Goal: Transaction & Acquisition: Purchase product/service

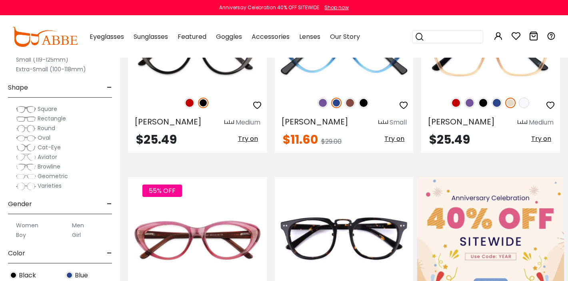
scroll to position [248, 0]
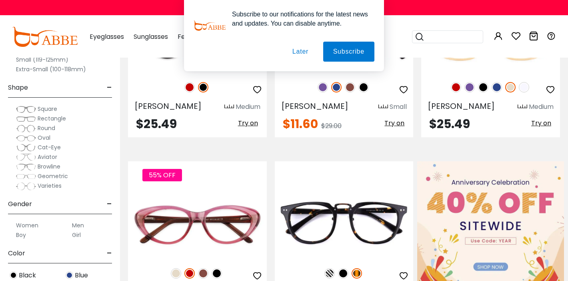
click at [46, 120] on span "Rectangle" at bounding box center [52, 118] width 28 height 8
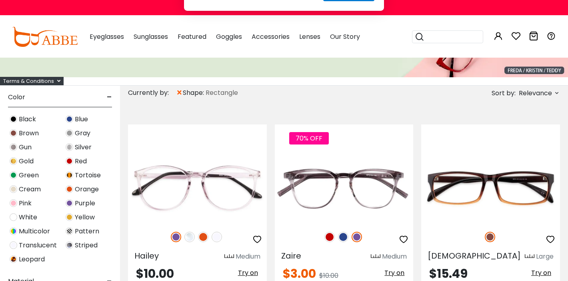
scroll to position [312, 0]
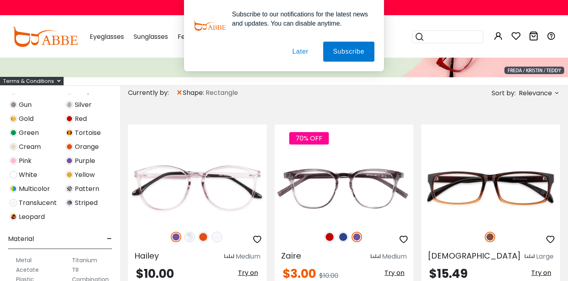
click at [304, 52] on button "Later" at bounding box center [300, 52] width 36 height 20
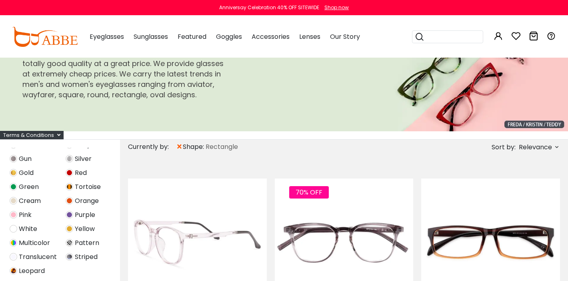
scroll to position [0, 0]
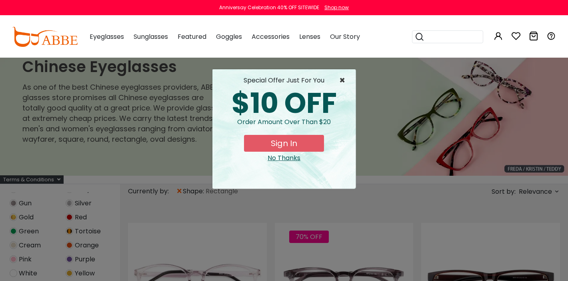
click at [341, 78] on span "×" at bounding box center [344, 81] width 10 height 10
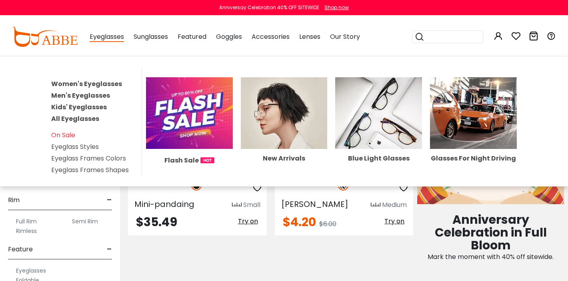
scroll to position [335, 0]
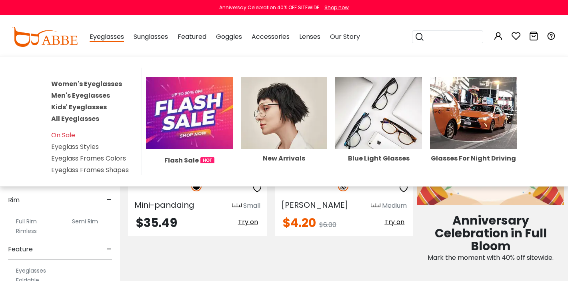
click at [78, 98] on link "Men's Eyeglasses" at bounding box center [80, 95] width 59 height 9
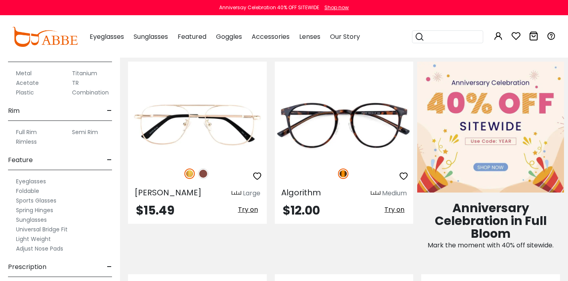
scroll to position [334, 0]
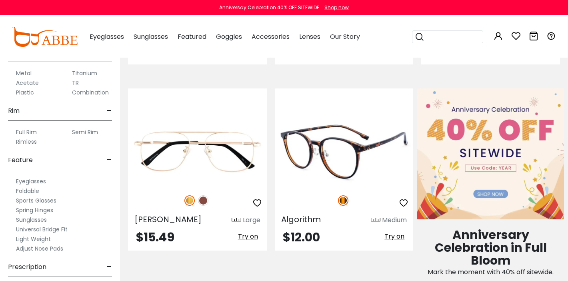
click at [315, 201] on div at bounding box center [344, 200] width 139 height 17
click at [339, 151] on img at bounding box center [344, 151] width 139 height 69
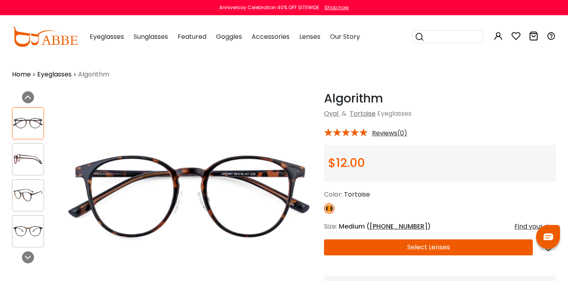
click at [17, 158] on img at bounding box center [27, 159] width 31 height 16
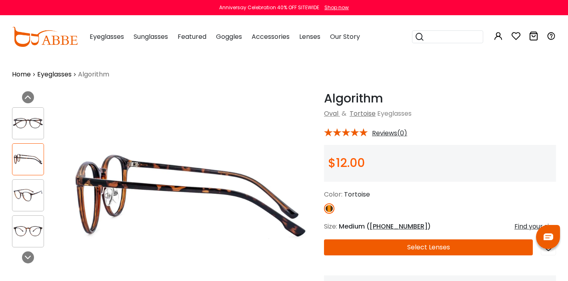
click at [19, 180] on div at bounding box center [28, 195] width 32 height 32
click at [20, 199] on img at bounding box center [27, 195] width 31 height 16
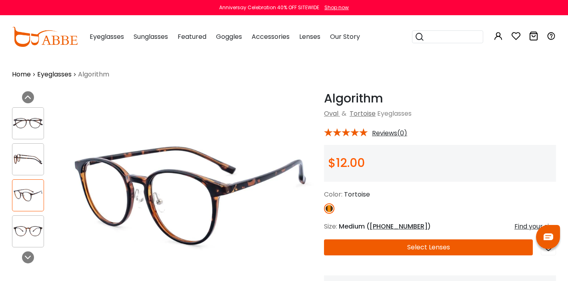
click at [28, 220] on div at bounding box center [28, 231] width 32 height 32
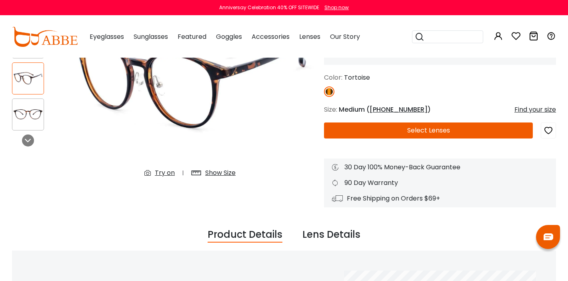
scroll to position [116, 0]
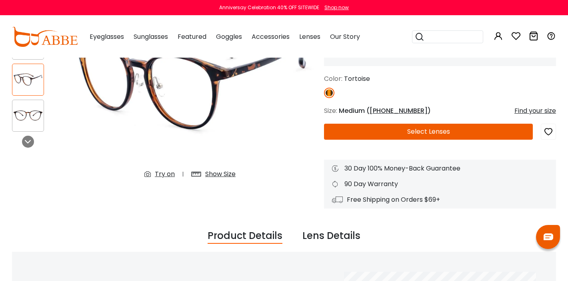
click at [385, 132] on button "Select Lenses" at bounding box center [428, 132] width 209 height 16
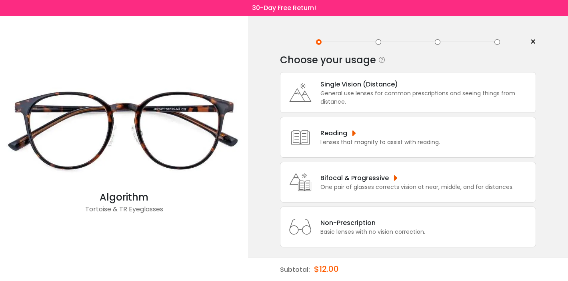
click at [327, 95] on div "General use lenses for common prescriptions and seeing things from distance." at bounding box center [425, 97] width 211 height 17
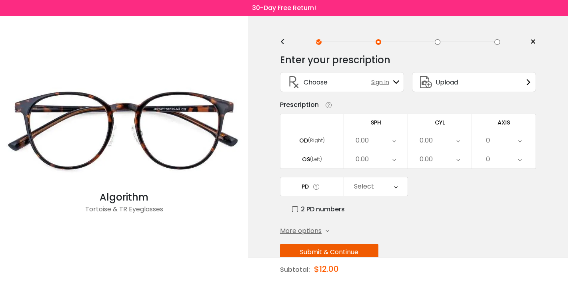
click at [382, 140] on div "0.00" at bounding box center [376, 140] width 64 height 18
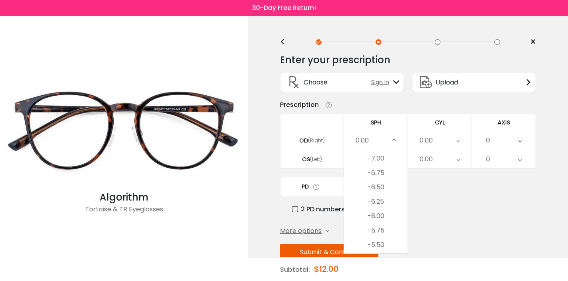
scroll to position [744, 0]
click at [384, 216] on li "-6.00" at bounding box center [376, 219] width 64 height 14
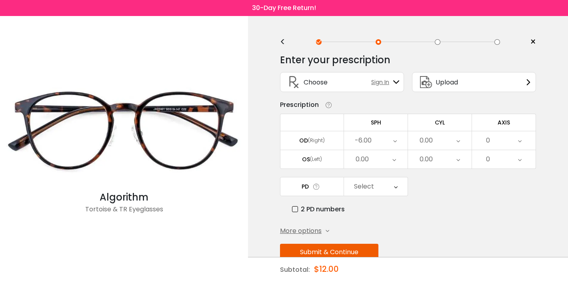
click at [386, 162] on div "0.00" at bounding box center [376, 159] width 64 height 18
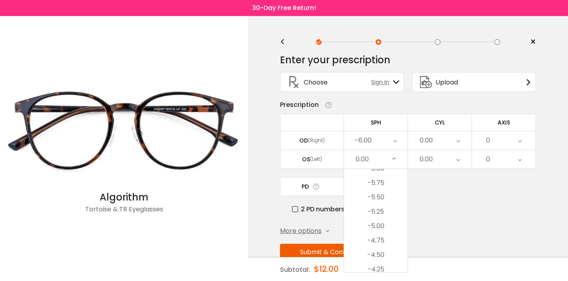
scroll to position [810, 0]
click at [382, 188] on li "-5.75" at bounding box center [376, 187] width 64 height 14
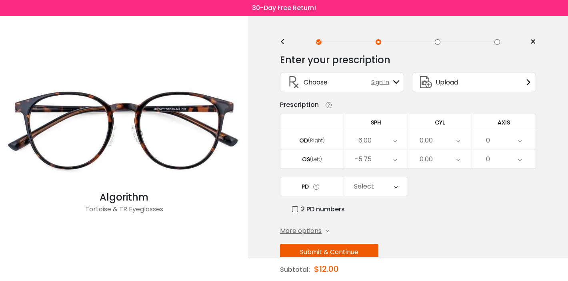
click at [382, 189] on div "Select" at bounding box center [376, 186] width 64 height 18
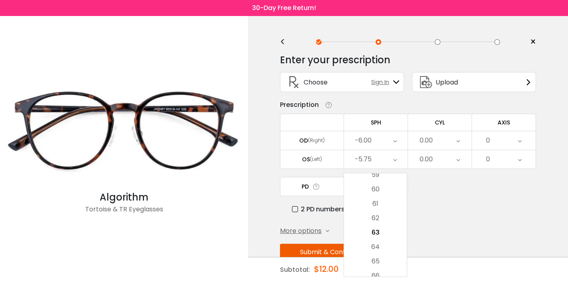
click at [481, 222] on div "Enter your prescription SPH (Sphere) Lens strength needed to correct your visio…" at bounding box center [408, 174] width 256 height 252
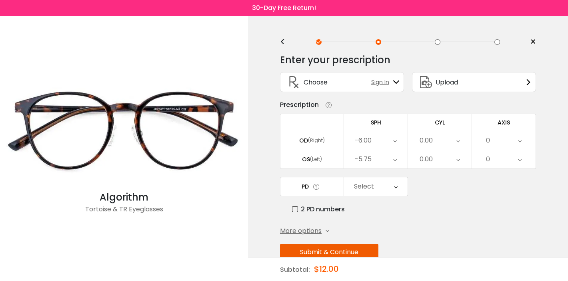
scroll to position [21, 0]
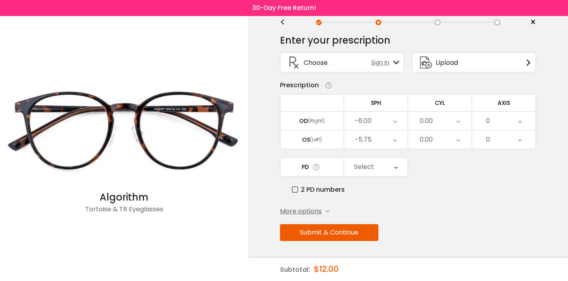
click at [368, 234] on button "Submit & Continue" at bounding box center [329, 232] width 98 height 17
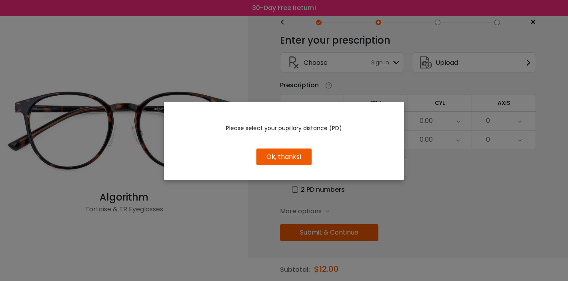
click at [305, 164] on button "Ok, thanks!" at bounding box center [283, 156] width 55 height 17
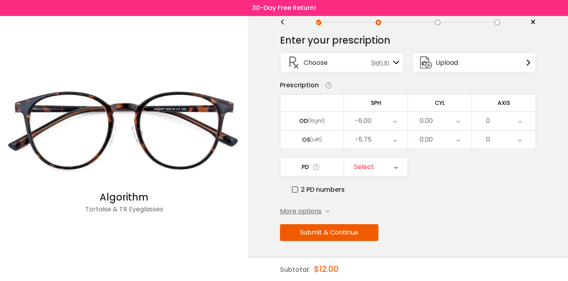
click at [369, 168] on div "Select" at bounding box center [364, 167] width 20 height 16
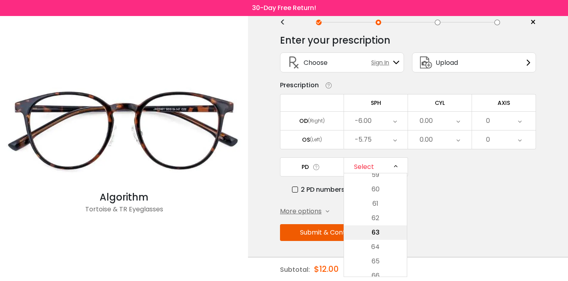
click at [378, 232] on li "63" at bounding box center [375, 232] width 63 height 14
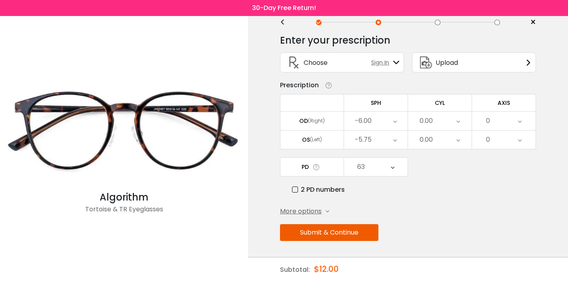
click at [370, 230] on button "Submit & Continue" at bounding box center [329, 232] width 98 height 17
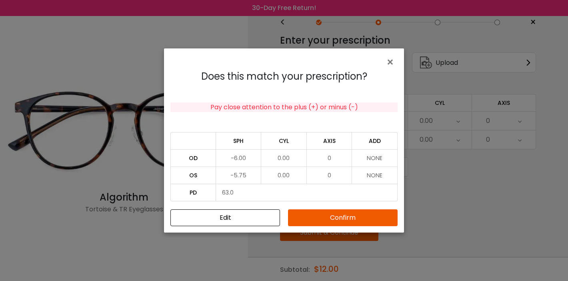
click at [338, 220] on button "Confirm" at bounding box center [343, 217] width 110 height 17
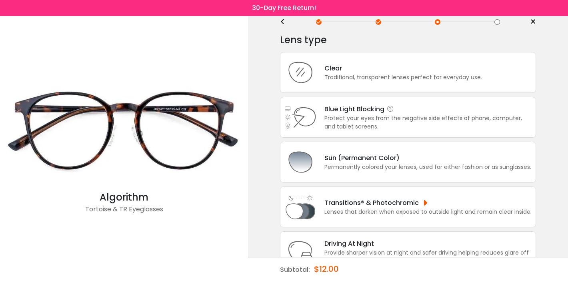
scroll to position [21, 0]
click at [357, 110] on div "Blue Light Blocking Blue Light Blocking Blue Light blocking lenses offer the be…" at bounding box center [427, 108] width 207 height 10
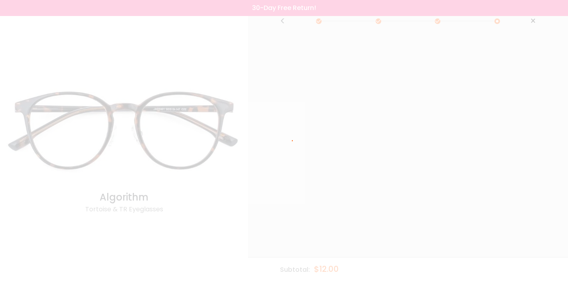
scroll to position [0, 0]
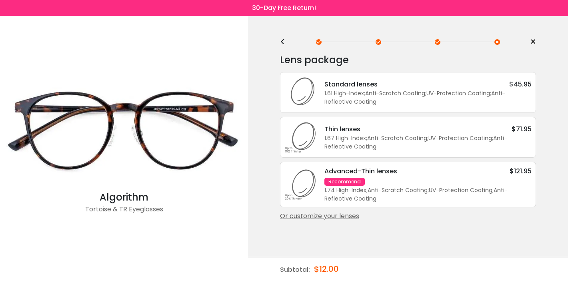
click at [394, 198] on div "1.74 High-Index ; Anti-Scratch Coating ; UV-Protection Coating ; Anti-Reflectiv…" at bounding box center [427, 194] width 207 height 17
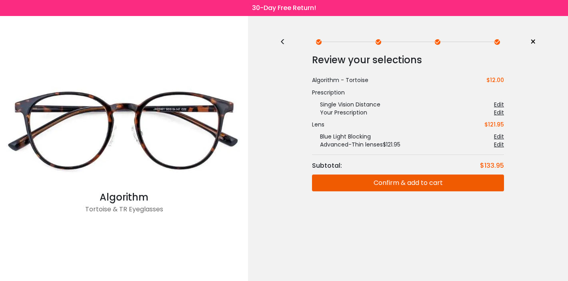
click at [428, 181] on button "Confirm & add to cart" at bounding box center [408, 182] width 192 height 17
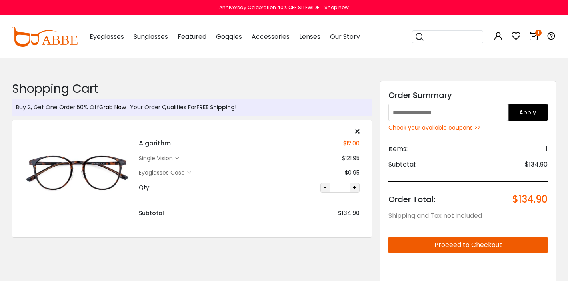
click at [188, 172] on icon at bounding box center [189, 173] width 4 height 4
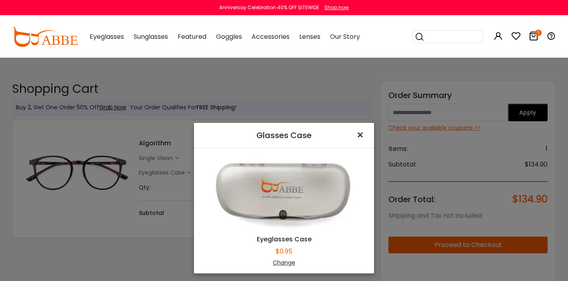
click at [363, 134] on span "×" at bounding box center [362, 134] width 12 height 17
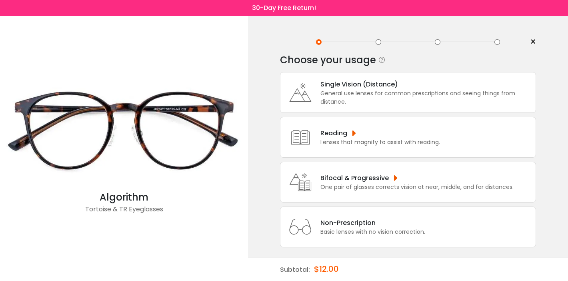
scroll to position [18, 0]
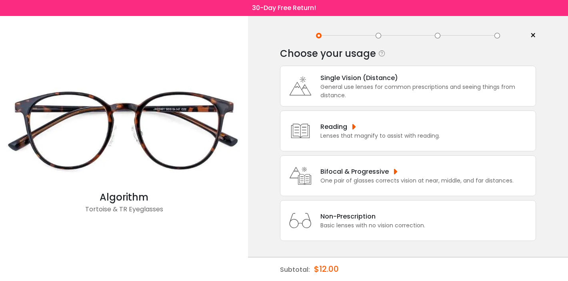
click at [374, 87] on div "General use lenses for common prescriptions and seeing things from distance." at bounding box center [425, 91] width 211 height 17
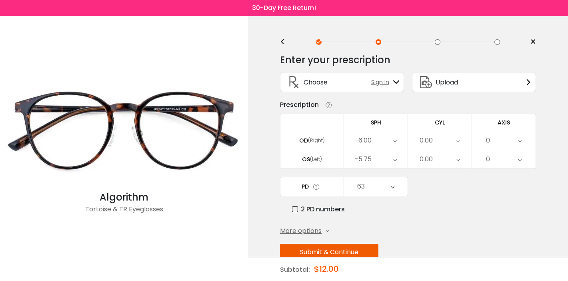
scroll to position [21, 0]
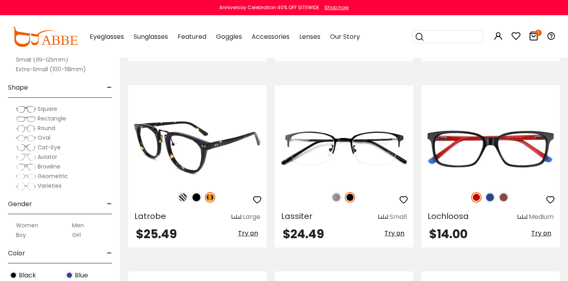
scroll to position [1480, 0]
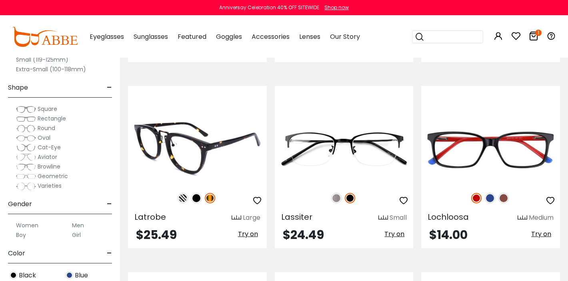
click at [199, 196] on img at bounding box center [196, 198] width 10 height 10
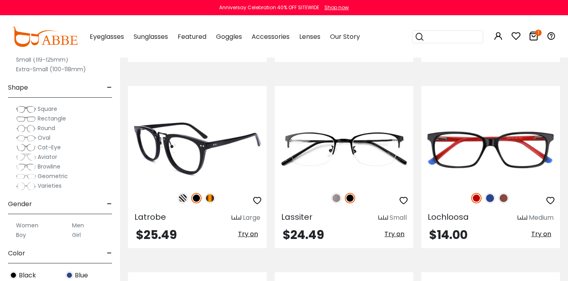
click at [183, 195] on img at bounding box center [183, 198] width 10 height 10
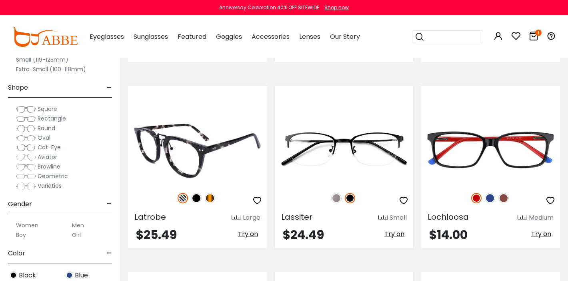
click at [196, 199] on img at bounding box center [196, 198] width 10 height 10
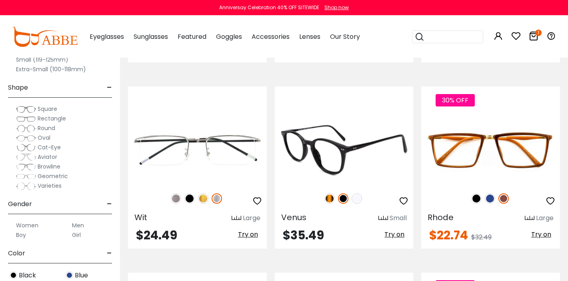
scroll to position [2037, 0]
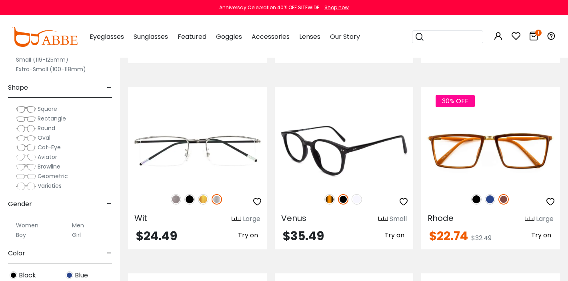
click at [358, 174] on img at bounding box center [344, 150] width 139 height 69
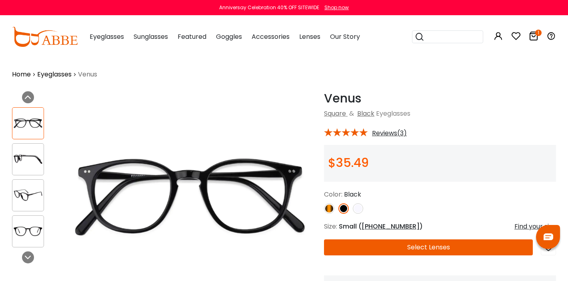
click at [31, 160] on img at bounding box center [27, 159] width 31 height 16
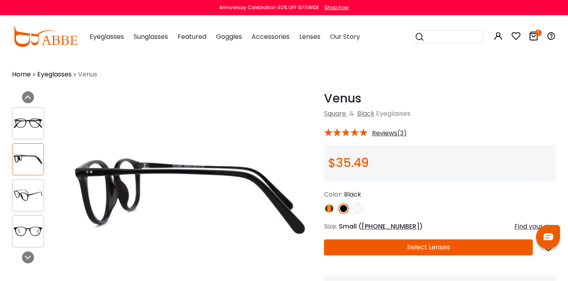
click at [37, 198] on img at bounding box center [27, 195] width 31 height 16
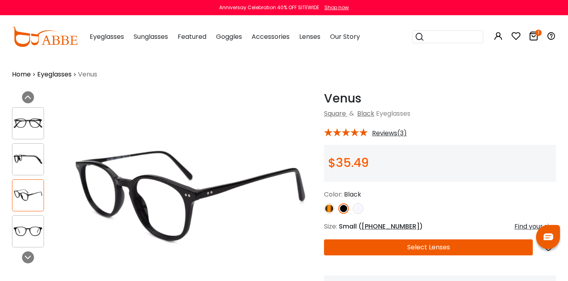
click at [41, 216] on div at bounding box center [28, 231] width 32 height 32
click at [40, 228] on img at bounding box center [27, 231] width 31 height 16
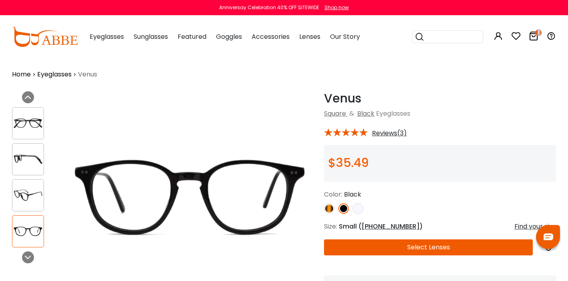
click at [542, 34] on div "Popular Searches round Sunglasses aviator clear tortoise cat Recommended Laya $…" at bounding box center [480, 37] width 152 height 42
click at [530, 40] on icon at bounding box center [534, 36] width 10 height 10
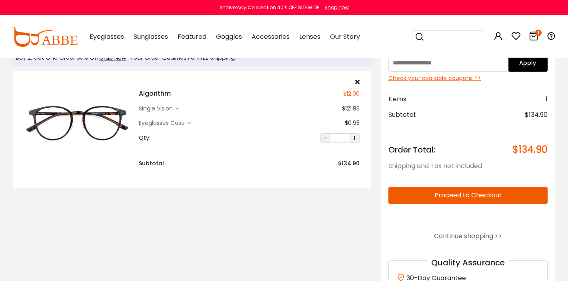
scroll to position [52, 0]
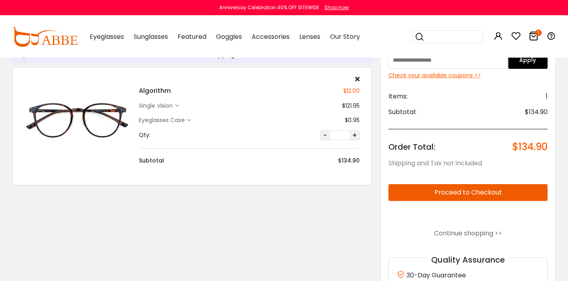
click at [472, 195] on button "Proceed to Checkout" at bounding box center [467, 192] width 159 height 17
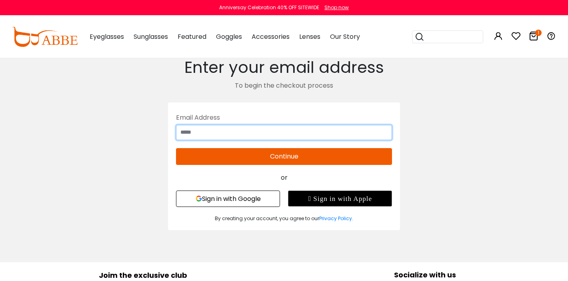
click at [247, 132] on input "text" at bounding box center [284, 132] width 216 height 15
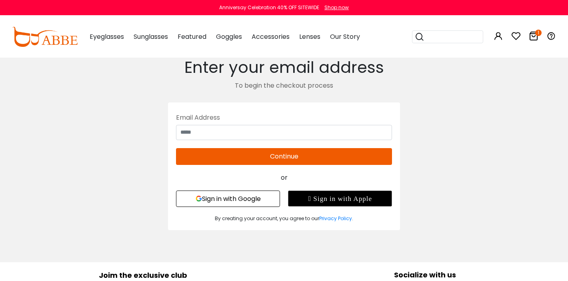
click at [258, 163] on button "Continue" at bounding box center [284, 156] width 216 height 17
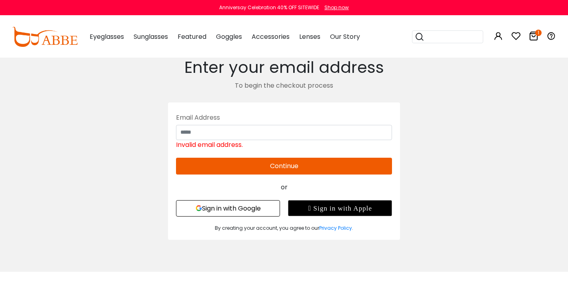
click at [260, 209] on button "Sign in with Google" at bounding box center [228, 208] width 104 height 16
click at [255, 209] on button "Sign in with Google" at bounding box center [228, 208] width 104 height 16
click at [243, 169] on button "Continue" at bounding box center [284, 166] width 216 height 17
click at [244, 201] on button "Sign in with Google" at bounding box center [228, 208] width 104 height 16
click at [74, 39] on img at bounding box center [45, 37] width 66 height 20
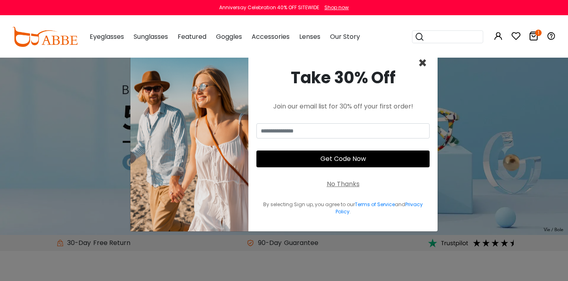
click at [424, 65] on span "×" at bounding box center [422, 63] width 9 height 20
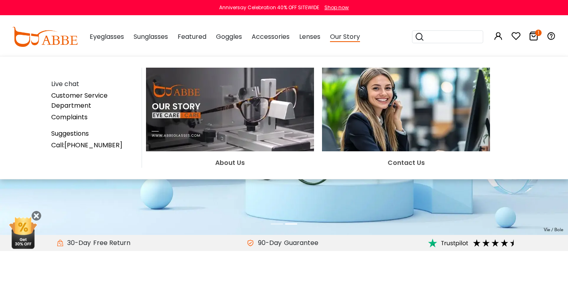
click at [346, 42] on div "Our Story Live chat Customer Service Department Complaints Suggestions Call:[PH…" at bounding box center [345, 37] width 30 height 40
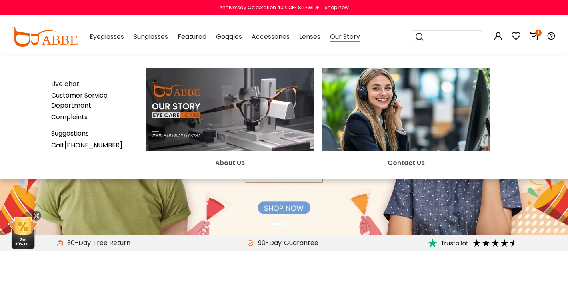
click at [345, 40] on span "Our Story" at bounding box center [345, 37] width 30 height 10
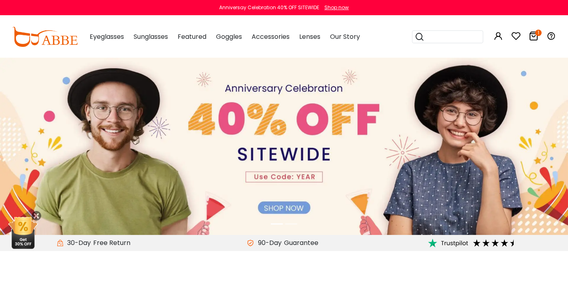
click at [345, 40] on span "Our Story" at bounding box center [345, 36] width 30 height 9
click at [293, 209] on img at bounding box center [284, 147] width 568 height 178
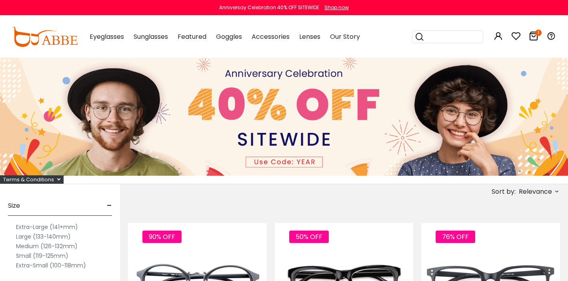
click at [533, 34] on icon at bounding box center [534, 36] width 10 height 10
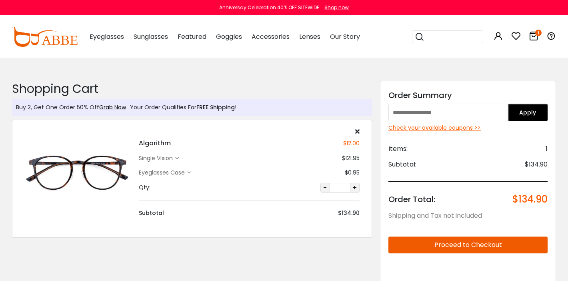
click at [420, 107] on input "text" at bounding box center [448, 113] width 120 height 18
type input "****"
click at [521, 116] on button "Apply" at bounding box center [528, 113] width 40 height 18
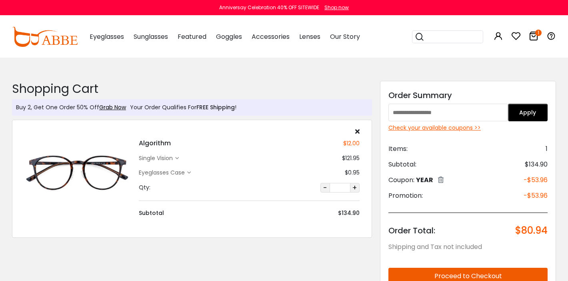
click at [61, 107] on div "Buy 2, Get One Order 50% Off Grab Now" at bounding box center [71, 107] width 110 height 8
click at [73, 42] on img at bounding box center [45, 37] width 66 height 20
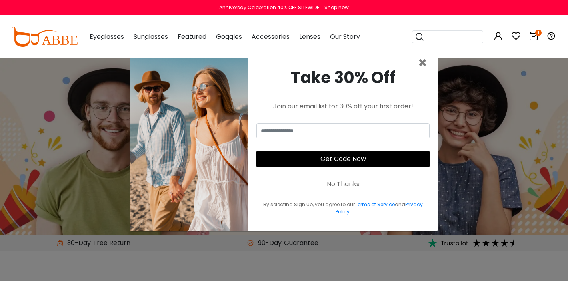
click at [263, 254] on div "× Take 30% Off Join our email list for 30% off your first order! Get Code Now N…" at bounding box center [284, 140] width 568 height 281
click at [423, 65] on span "×" at bounding box center [422, 63] width 9 height 20
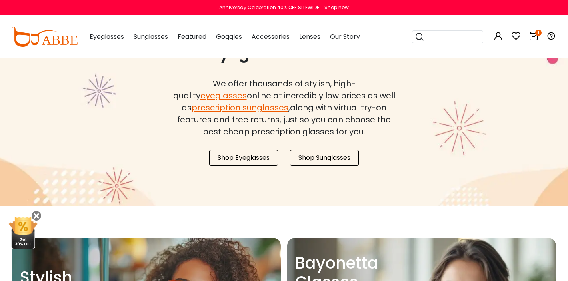
scroll to position [749, 0]
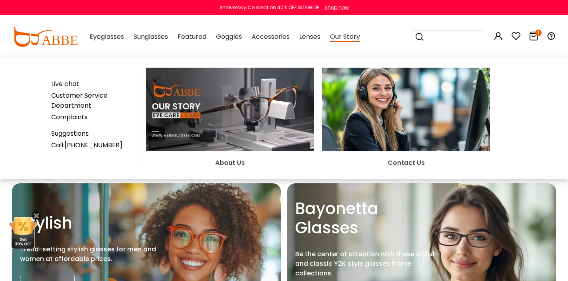
click at [342, 37] on span "Our Story" at bounding box center [345, 37] width 30 height 10
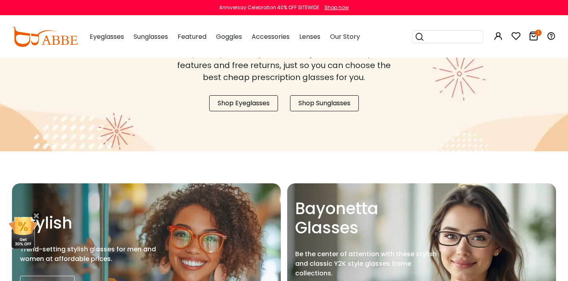
click at [347, 37] on span "Our Story" at bounding box center [345, 36] width 30 height 9
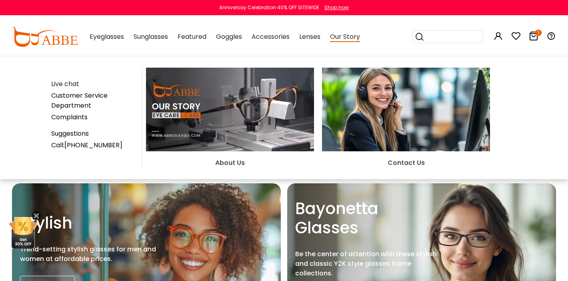
click at [338, 36] on span "Our Story" at bounding box center [345, 37] width 30 height 10
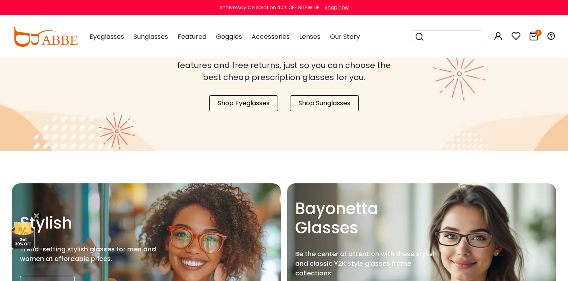
click at [338, 36] on span "Our Story" at bounding box center [345, 36] width 30 height 9
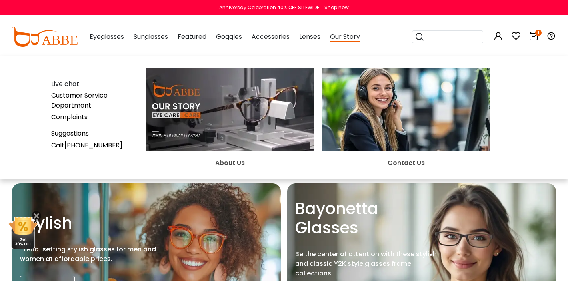
click at [265, 121] on img at bounding box center [230, 110] width 168 height 84
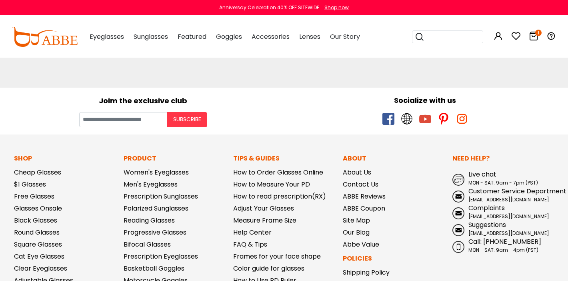
scroll to position [127, 0]
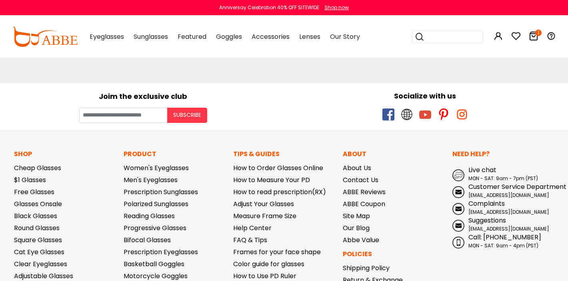
drag, startPoint x: 544, startPoint y: 252, endPoint x: 463, endPoint y: 174, distance: 112.6
click at [463, 174] on div "Need Help? Live chat MON - SAT: 9am - 7pm (PST) Customer Service Department [EM…" at bounding box center [503, 247] width 110 height 196
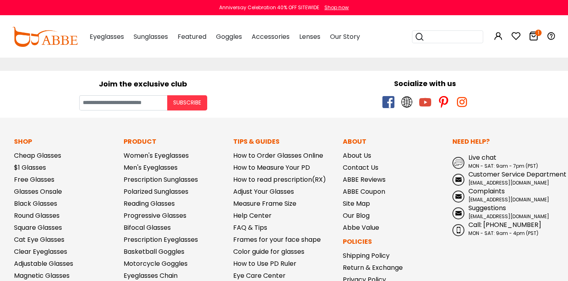
scroll to position [139, 0]
click at [518, 148] on div "Need Help? Live chat MON - SAT: 9am - 7pm (PST) Customer Service Department [EM…" at bounding box center [503, 235] width 110 height 196
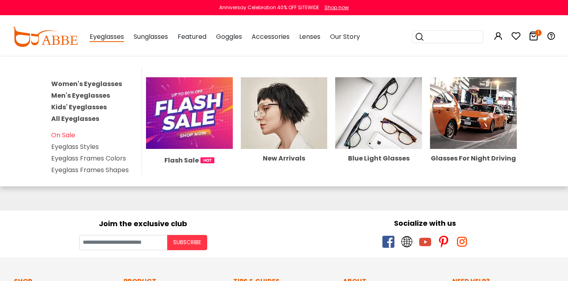
click at [76, 144] on link "Eyeglass Styles" at bounding box center [75, 146] width 48 height 9
click at [111, 31] on div "Eyeglasses Women's Eyeglasses Men's Eyeglasses Kids' Eyeglasses All Eyeglasses …" at bounding box center [107, 37] width 34 height 40
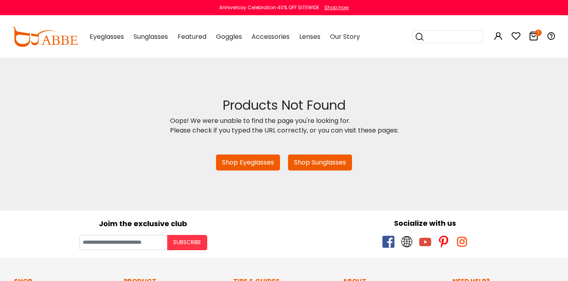
click at [111, 33] on span "Eyeglasses" at bounding box center [107, 36] width 34 height 9
click at [60, 42] on img at bounding box center [45, 37] width 66 height 20
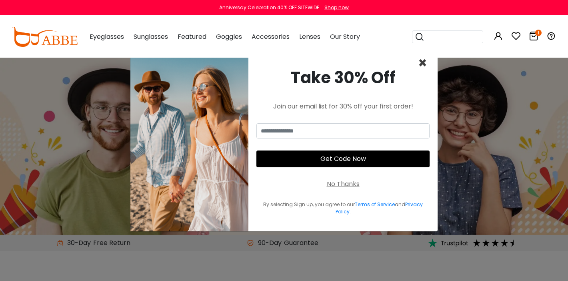
click at [426, 60] on span "×" at bounding box center [422, 63] width 9 height 20
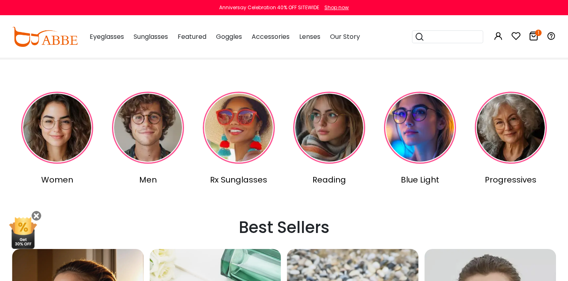
click at [130, 116] on img at bounding box center [148, 128] width 72 height 72
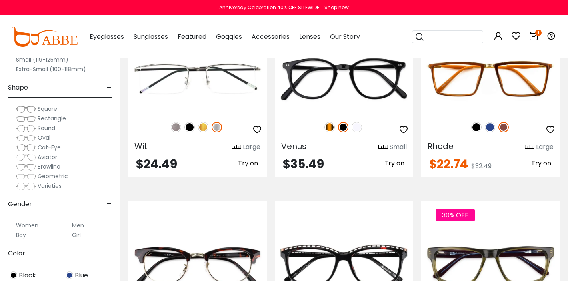
scroll to position [2110, 0]
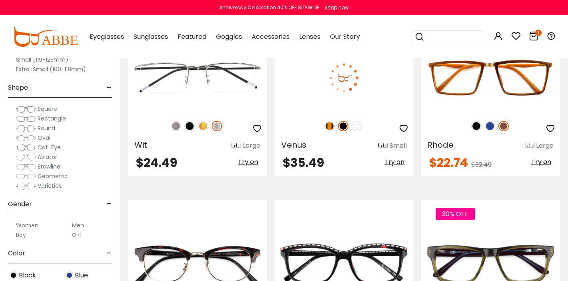
click at [294, 110] on img at bounding box center [344, 77] width 139 height 69
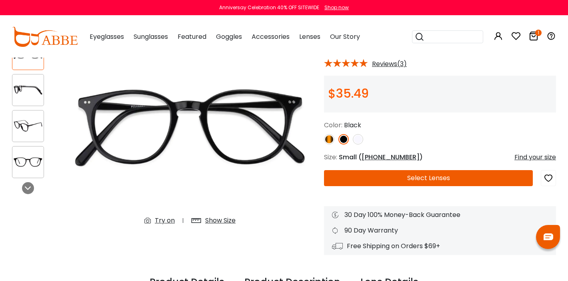
scroll to position [70, 0]
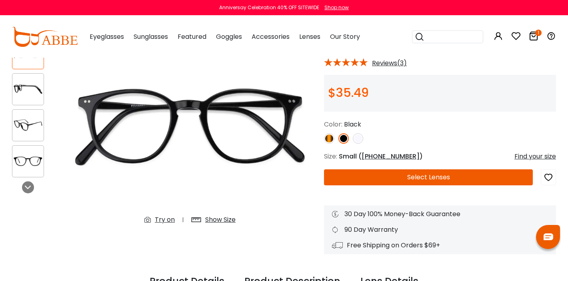
click at [412, 175] on button "Select Lenses" at bounding box center [428, 177] width 209 height 16
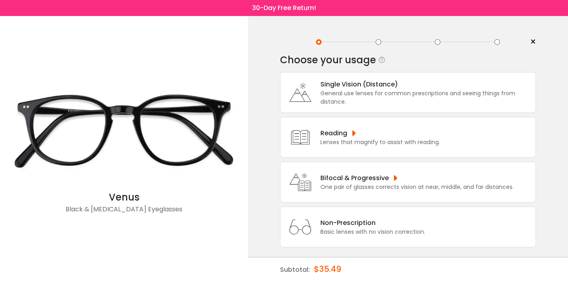
click at [368, 93] on div "General use lenses for common prescriptions and seeing things from distance." at bounding box center [425, 97] width 211 height 17
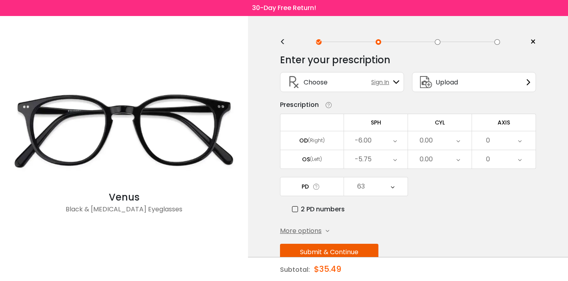
click at [457, 144] on icon at bounding box center [458, 140] width 4 height 18
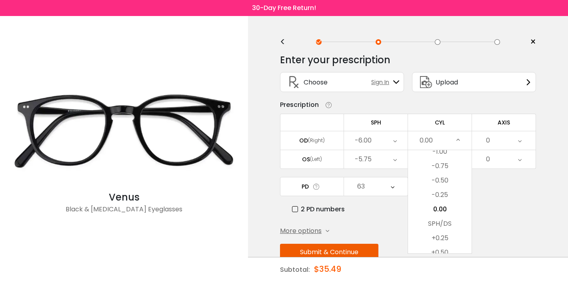
click at [457, 144] on icon at bounding box center [458, 140] width 4 height 18
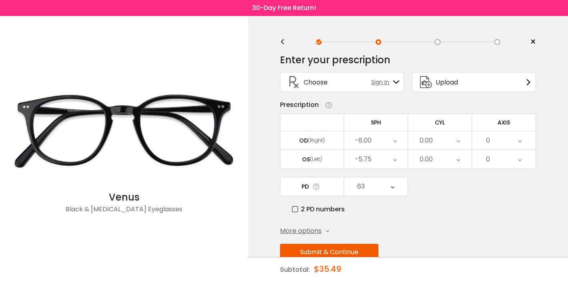
click at [504, 146] on div "0" at bounding box center [504, 140] width 64 height 18
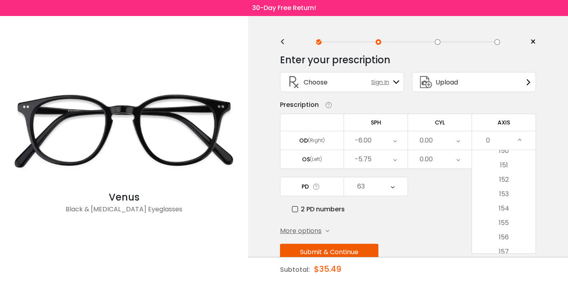
scroll to position [2503, 0]
click at [440, 206] on div "2 PD numbers" at bounding box center [414, 209] width 244 height 10
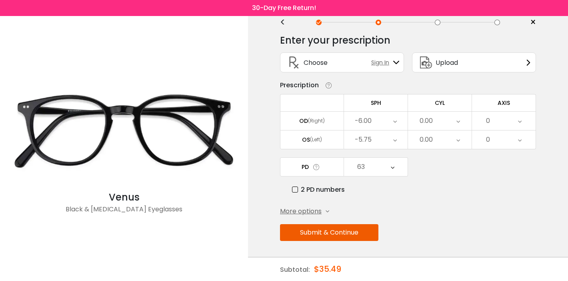
scroll to position [0, 0]
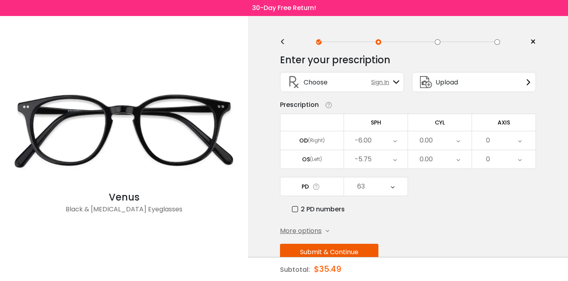
click at [442, 145] on div "0.00" at bounding box center [440, 140] width 64 height 18
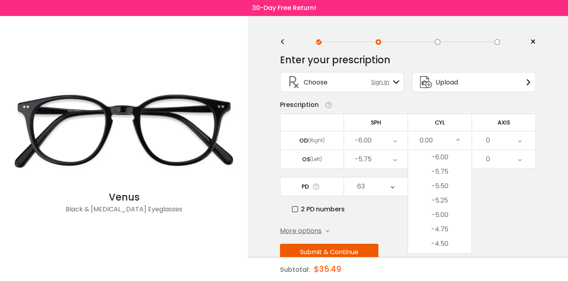
click at [506, 204] on div "PD 63 Cancel PD Save 46 47 48 49 50 51 52 53 54 55 56 57 58 59 60 61 62 63 64 6…" at bounding box center [408, 195] width 256 height 37
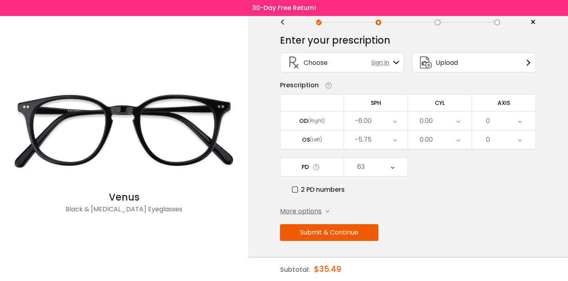
scroll to position [19, 0]
click at [357, 237] on button "Submit & Continue" at bounding box center [329, 233] width 98 height 17
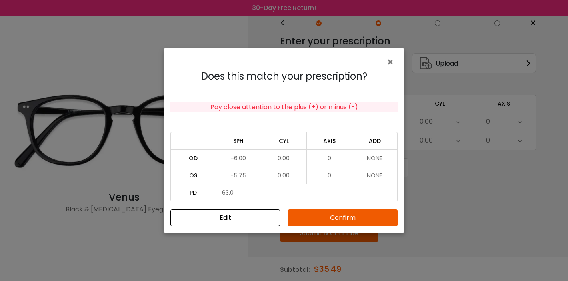
click at [332, 220] on button "Confirm" at bounding box center [343, 217] width 110 height 17
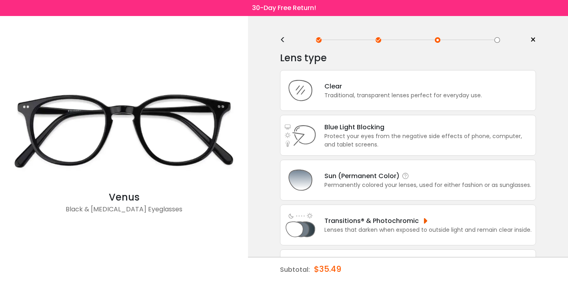
scroll to position [0, 0]
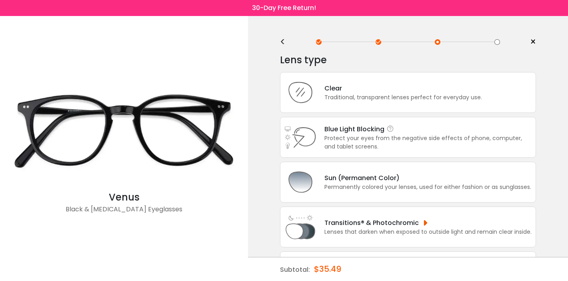
click at [347, 157] on div "Blue Light Blocking Blue Light Blocking Blue Light blocking lenses offer the be…" at bounding box center [408, 137] width 256 height 41
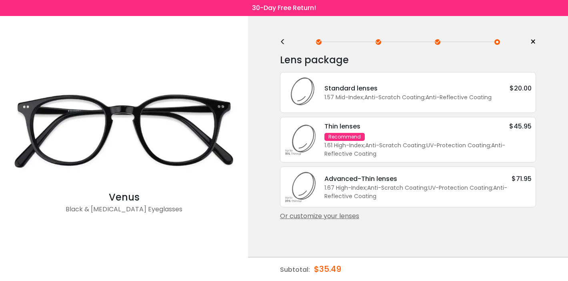
click at [358, 204] on div "Advanced-Thin lenses $71.95 1.67 High-Index ; Anti-Scratch Coating ; UV-Protect…" at bounding box center [408, 186] width 256 height 41
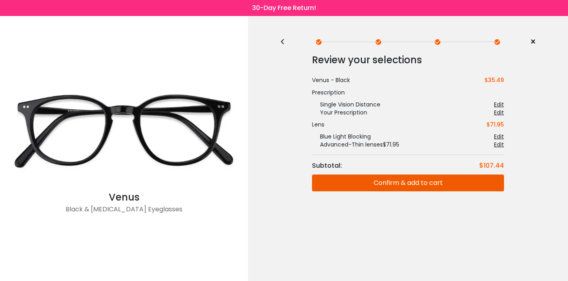
click at [373, 186] on button "Confirm & add to cart" at bounding box center [408, 182] width 192 height 17
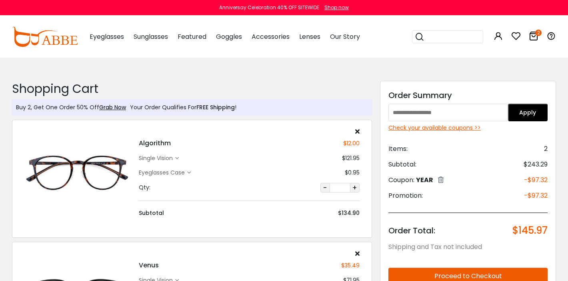
click at [529, 32] on icon at bounding box center [534, 36] width 10 height 10
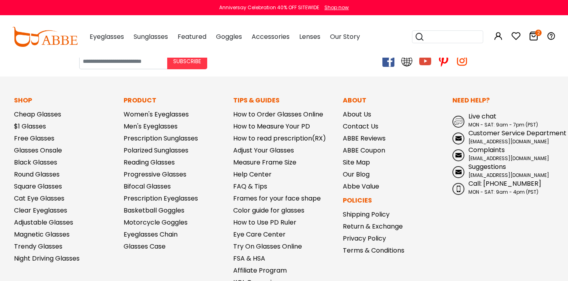
scroll to position [364, 0]
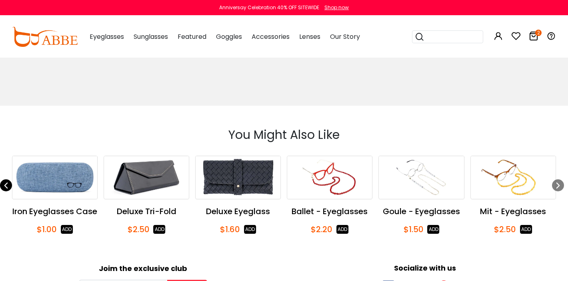
click at [10, 186] on div "Previous slide" at bounding box center [6, 185] width 12 height 12
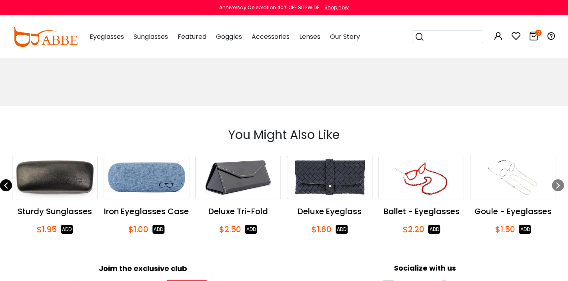
click at [10, 186] on div "Previous slide" at bounding box center [6, 185] width 12 height 12
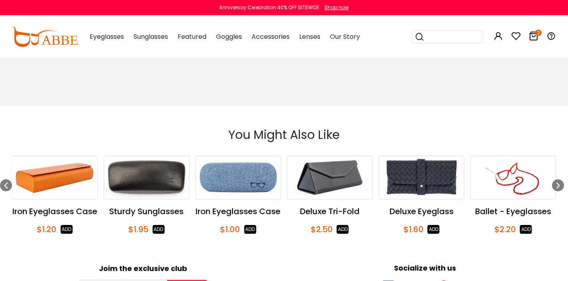
click at [161, 228] on button "ADD" at bounding box center [158, 229] width 12 height 9
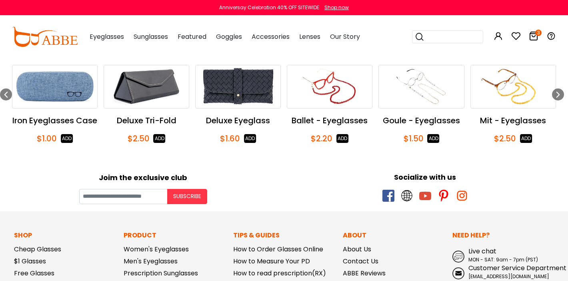
scroll to position [432, 0]
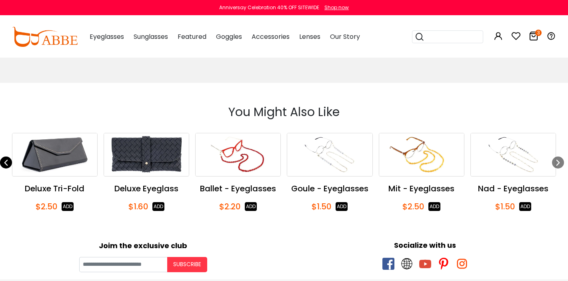
click at [4, 164] on icon "Previous slide" at bounding box center [6, 162] width 6 height 12
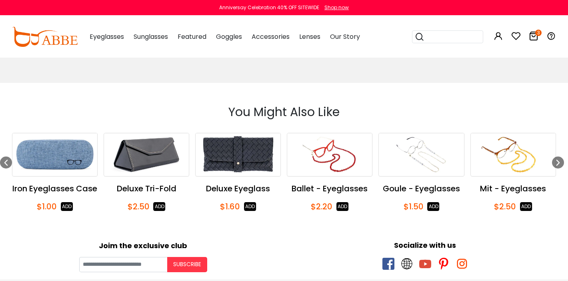
click at [69, 208] on button "ADD" at bounding box center [67, 206] width 12 height 9
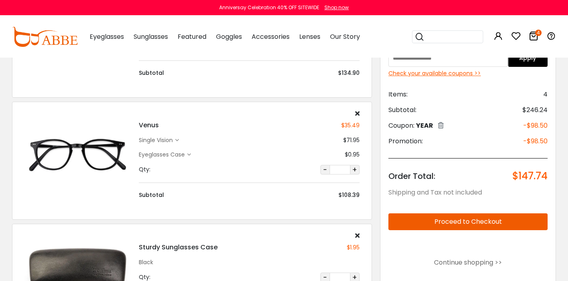
scroll to position [139, 0]
click at [184, 154] on div "Eyeglasses Case" at bounding box center [163, 155] width 48 height 8
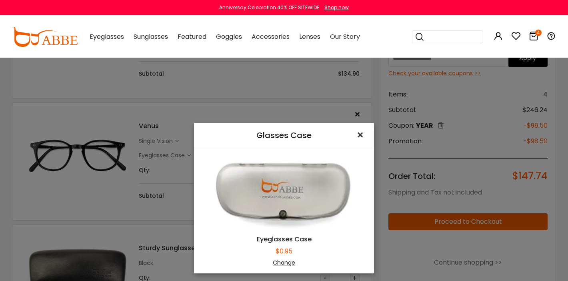
click at [363, 133] on span "×" at bounding box center [362, 134] width 12 height 17
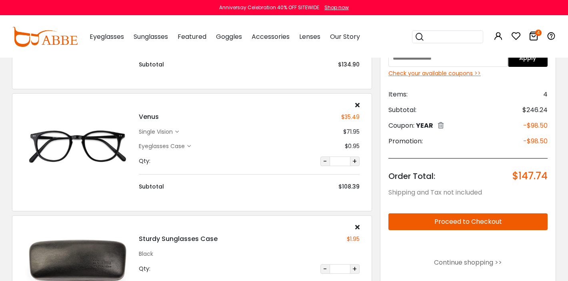
scroll to position [94, 0]
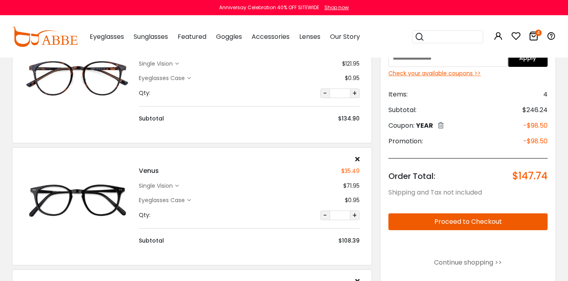
click at [97, 189] on img at bounding box center [77, 200] width 106 height 53
click at [354, 239] on div "$108.39" at bounding box center [348, 240] width 21 height 8
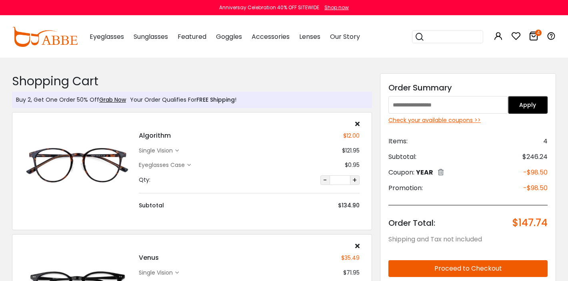
scroll to position [0, 0]
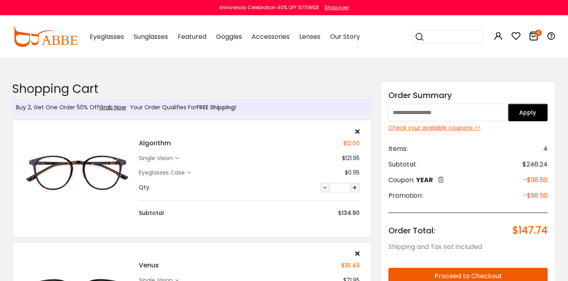
click at [90, 170] on img at bounding box center [77, 172] width 106 height 53
drag, startPoint x: 83, startPoint y: 42, endPoint x: 42, endPoint y: 39, distance: 41.7
click at [42, 39] on div "0 4 Eyeglasses Women's Eyeglasses Men's Eyeglasses" at bounding box center [284, 37] width 544 height 42
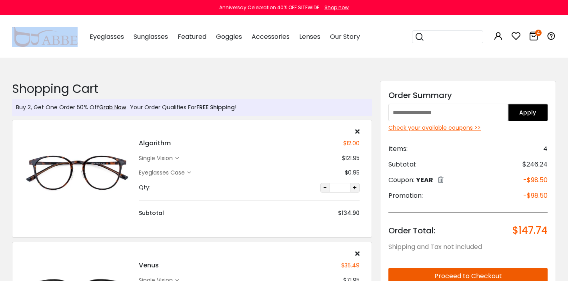
copy div "0 4"
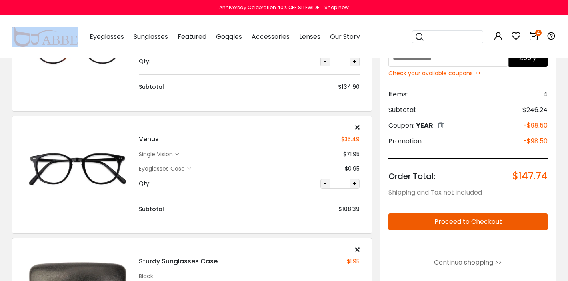
scroll to position [127, 0]
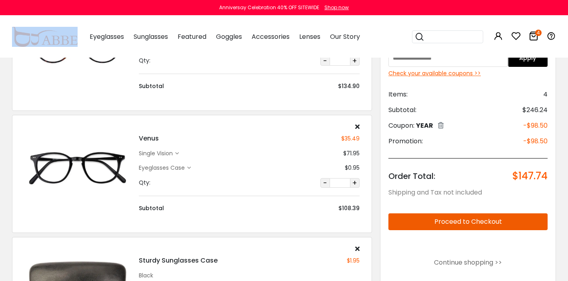
click at [98, 163] on img at bounding box center [77, 167] width 106 height 53
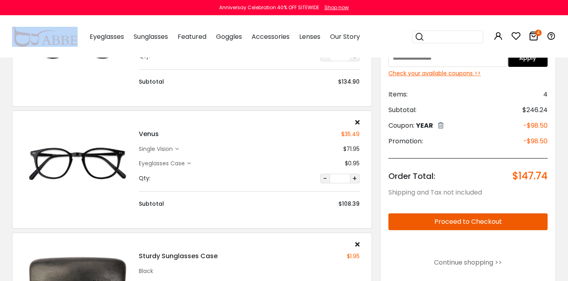
scroll to position [9, 0]
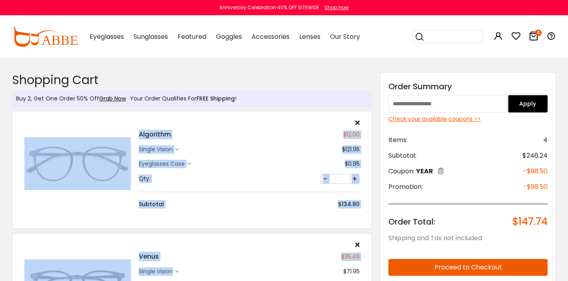
drag, startPoint x: 93, startPoint y: 132, endPoint x: 234, endPoint y: 269, distance: 196.6
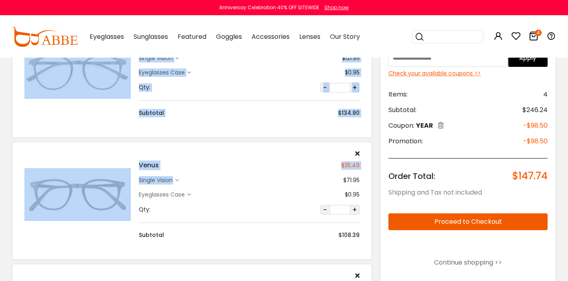
scroll to position [101, 0]
